Goal: Check status: Check status

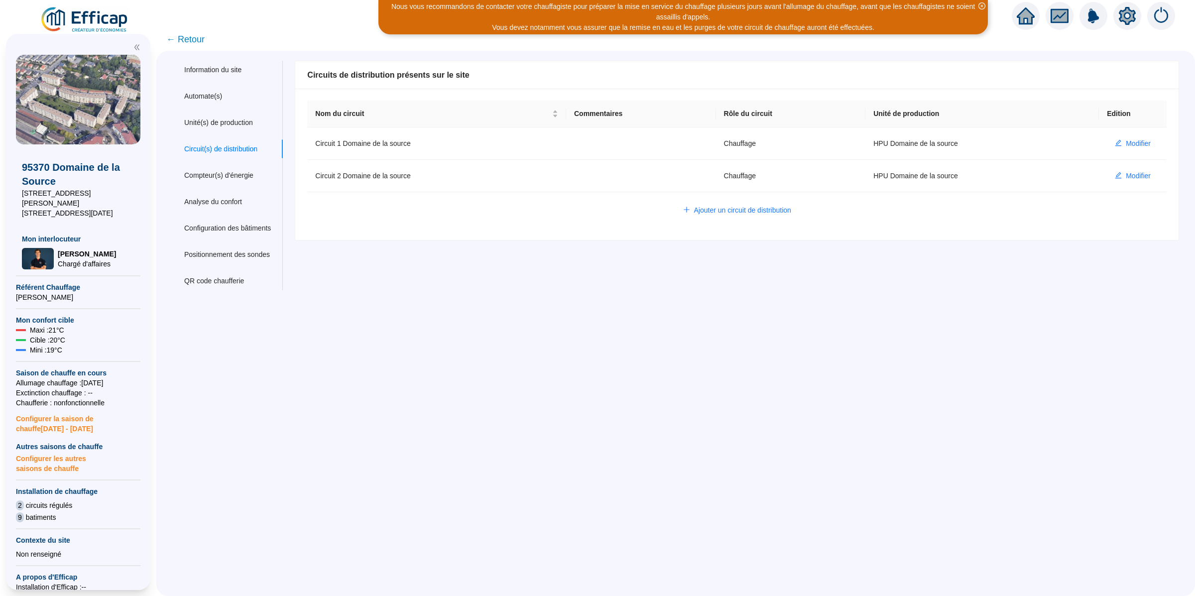
click at [509, 446] on div "Information du site Automate(s) Unité(s) de production Circuit(s) de distributi…" at bounding box center [675, 323] width 1038 height 545
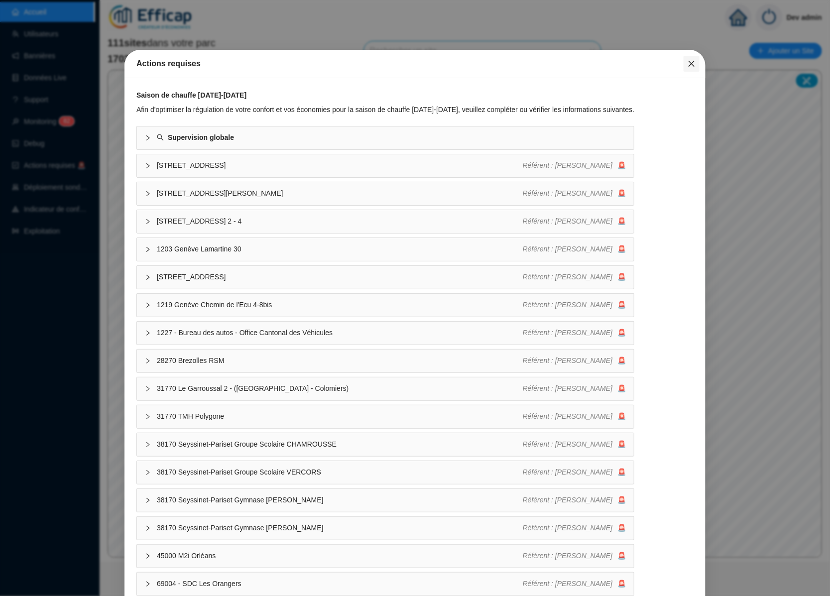
click at [688, 62] on icon "close" at bounding box center [691, 64] width 6 height 6
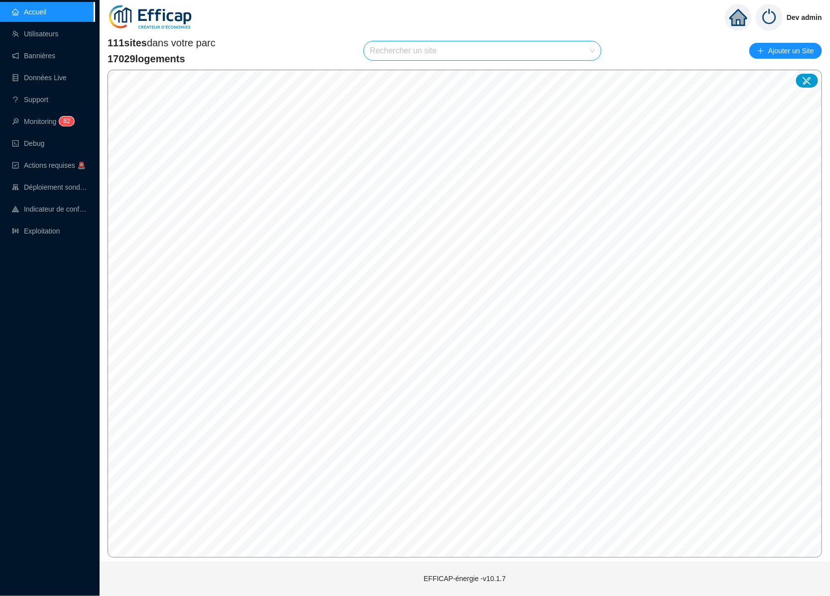
click at [484, 55] on input "search" at bounding box center [478, 50] width 216 height 19
type input "méridi"
click at [580, 72] on icon at bounding box center [580, 74] width 7 height 7
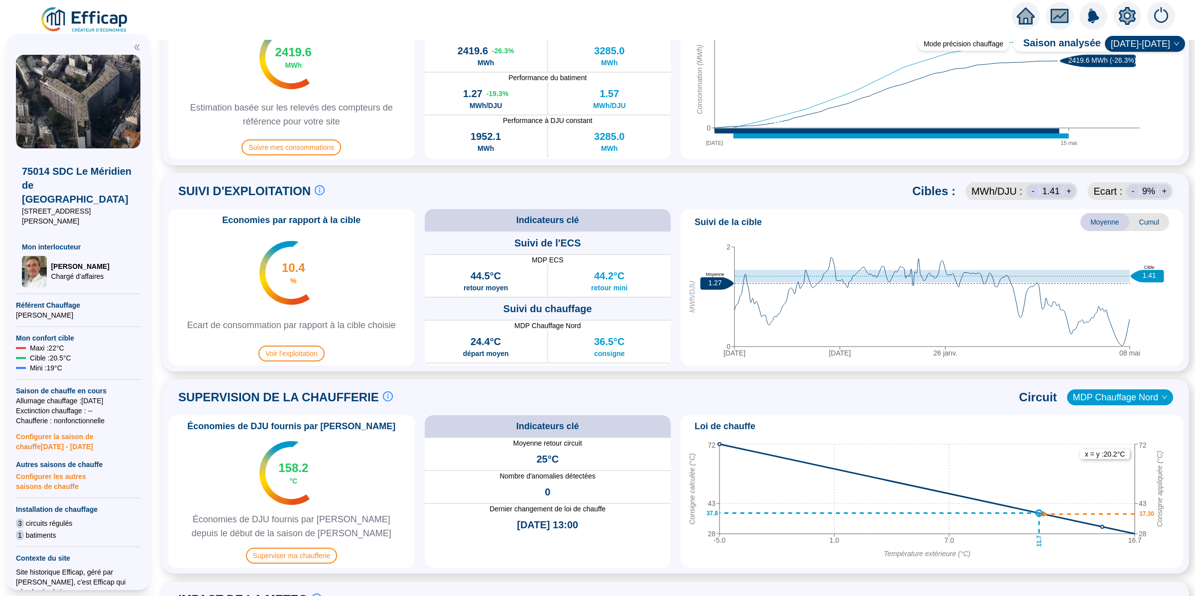
scroll to position [521, 0]
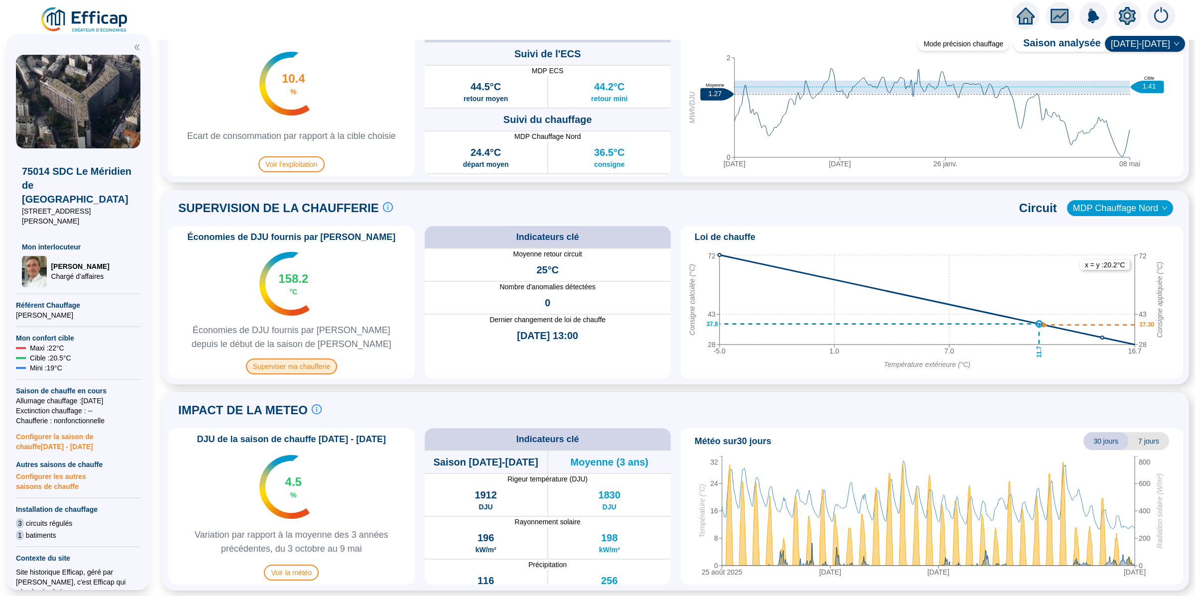
click at [303, 360] on span "Superviser ma chaufferie" at bounding box center [291, 366] width 91 height 16
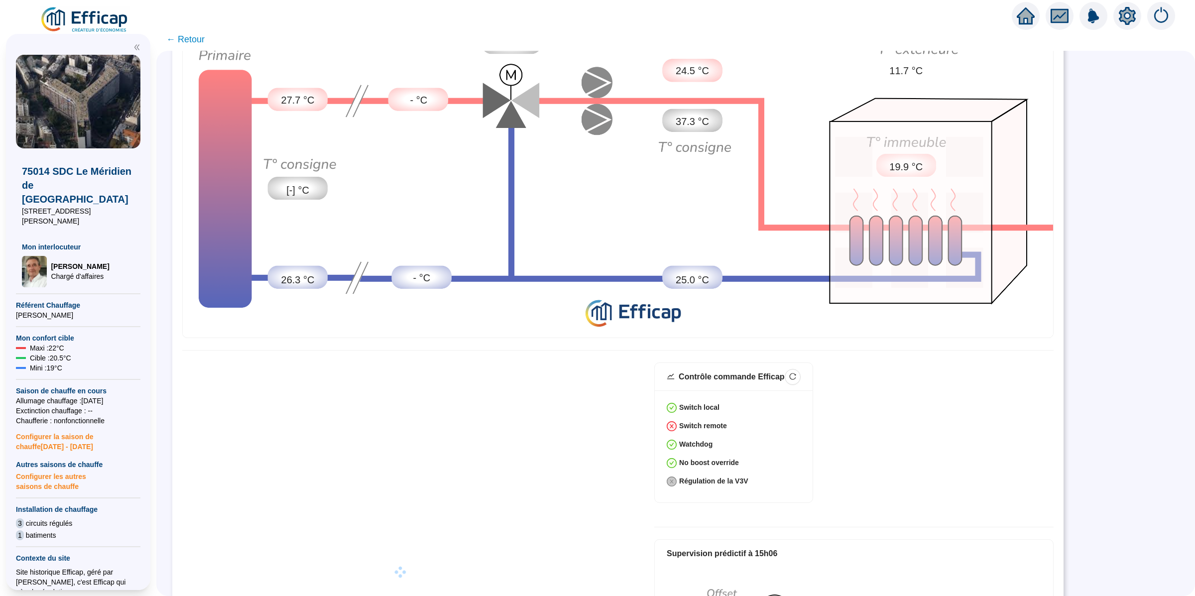
scroll to position [199, 0]
